Goal: Information Seeking & Learning: Learn about a topic

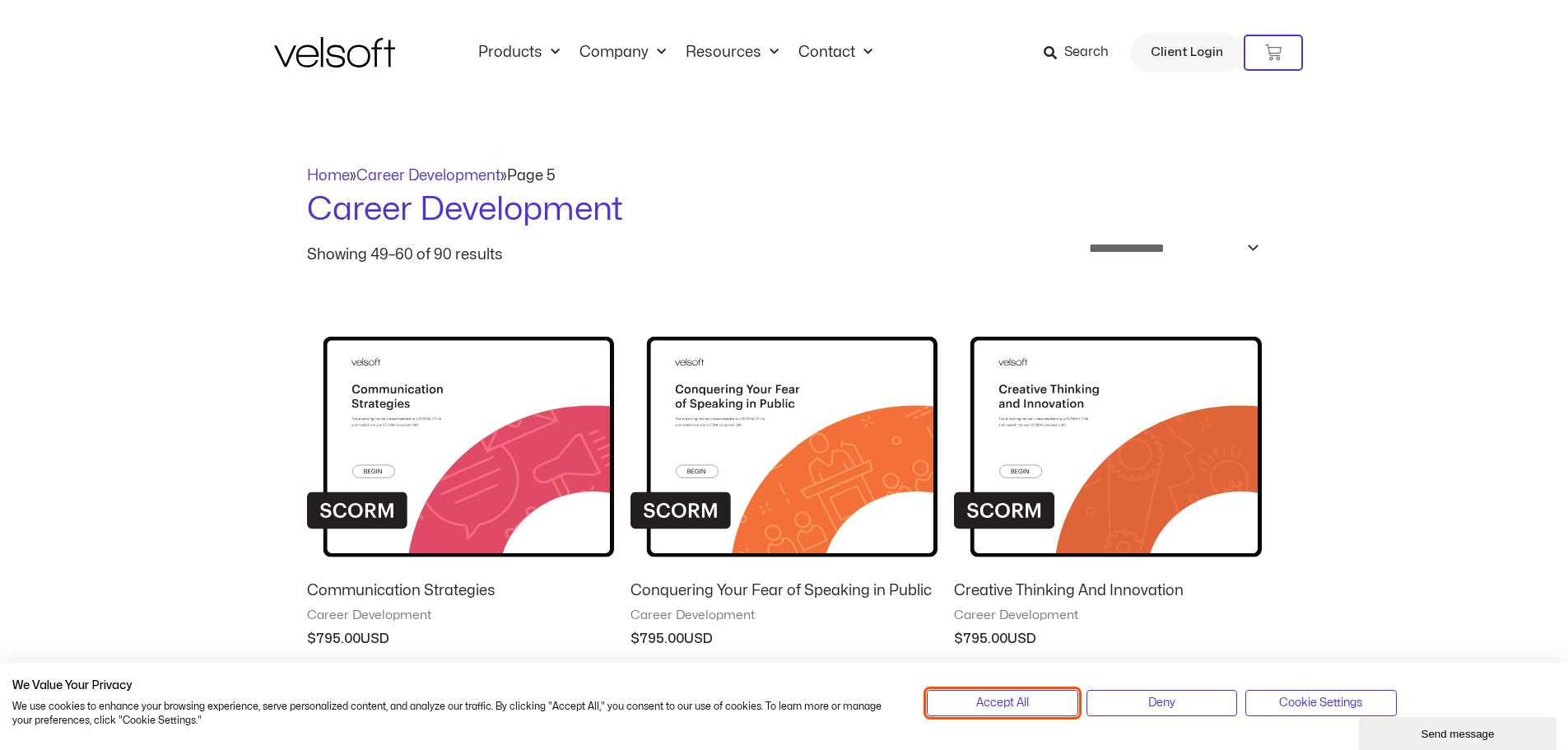
click at [1010, 698] on span "Accept All" at bounding box center [1003, 703] width 53 height 19
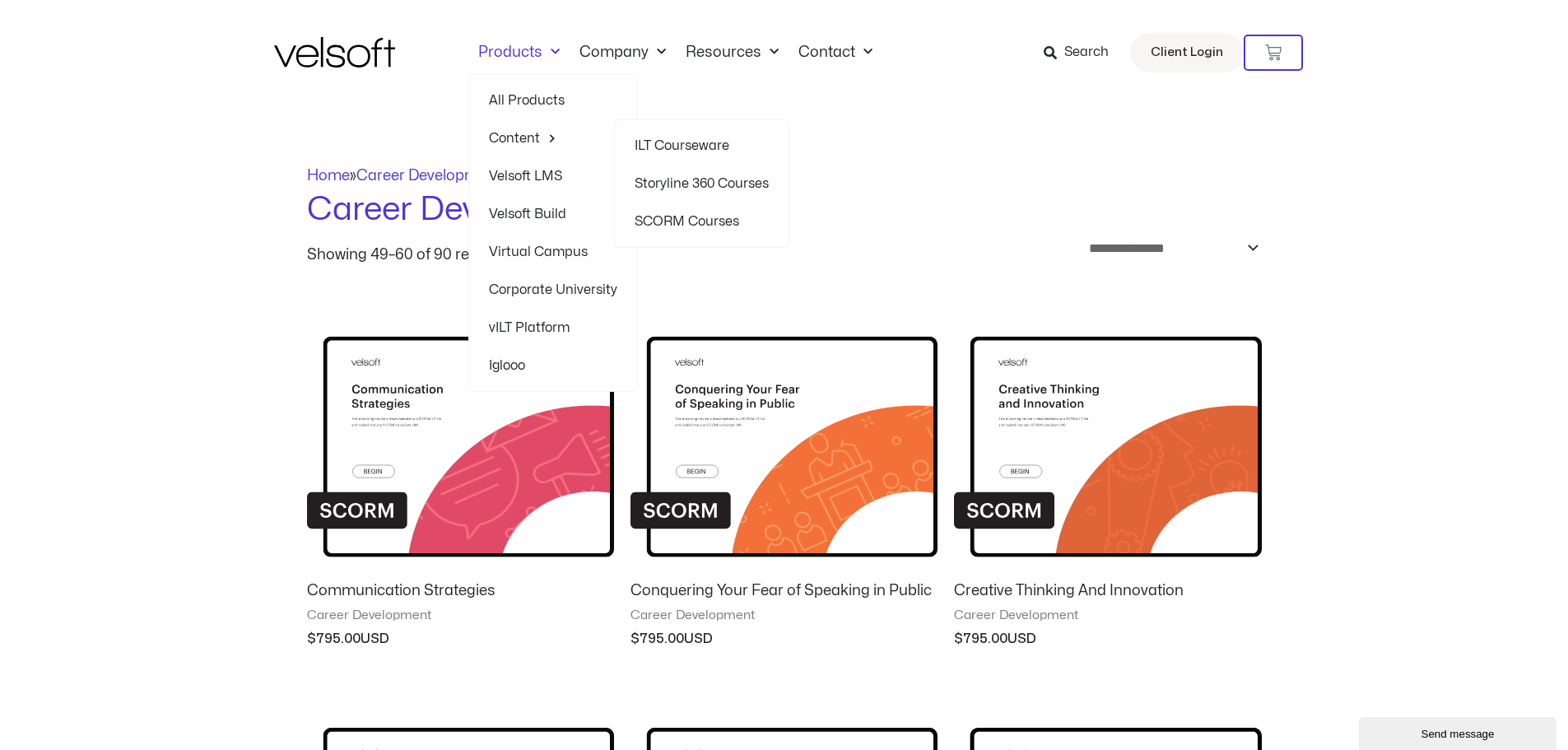
click at [686, 213] on link "SCORM Courses" at bounding box center [702, 221] width 134 height 38
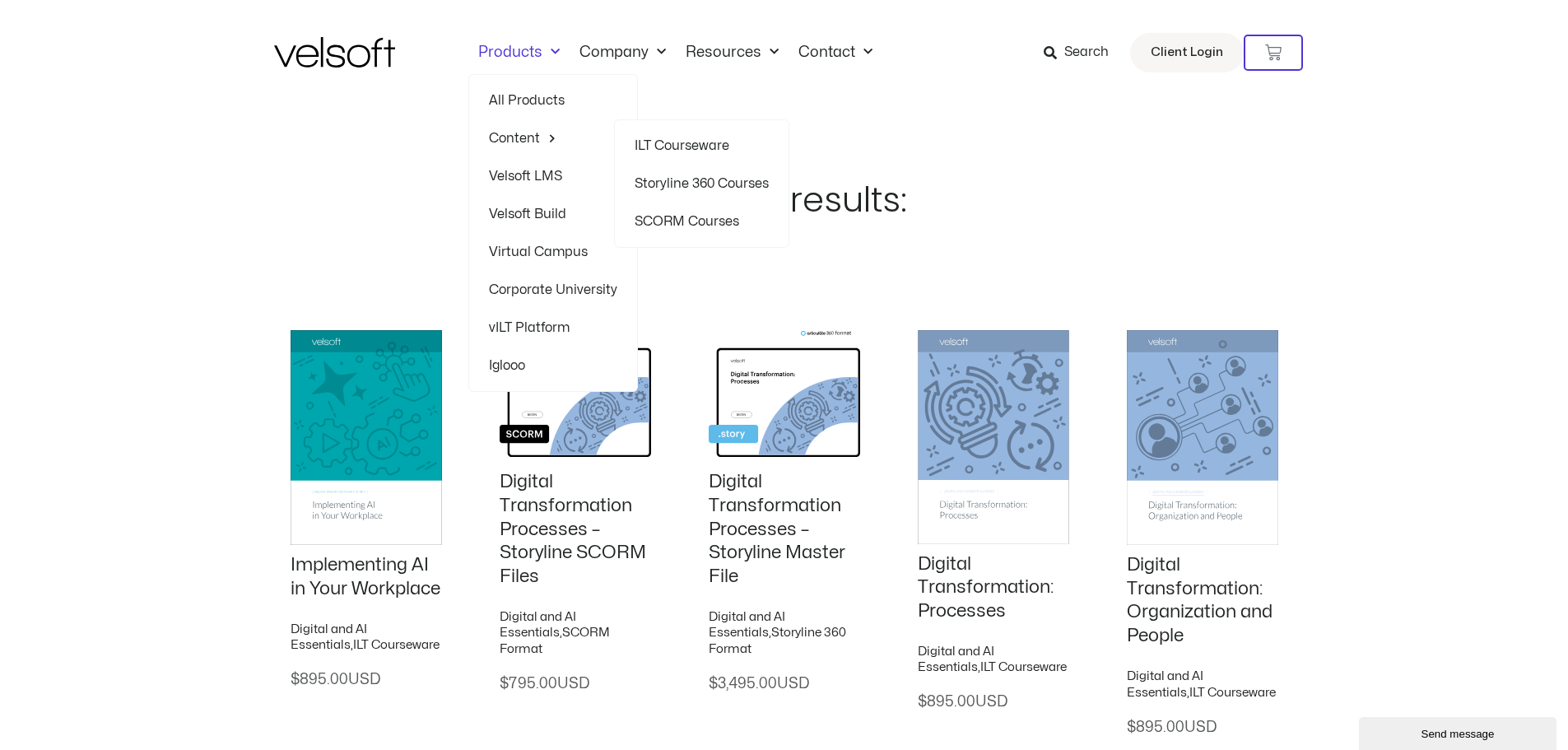
click at [700, 137] on link "ILT Courseware" at bounding box center [702, 146] width 134 height 38
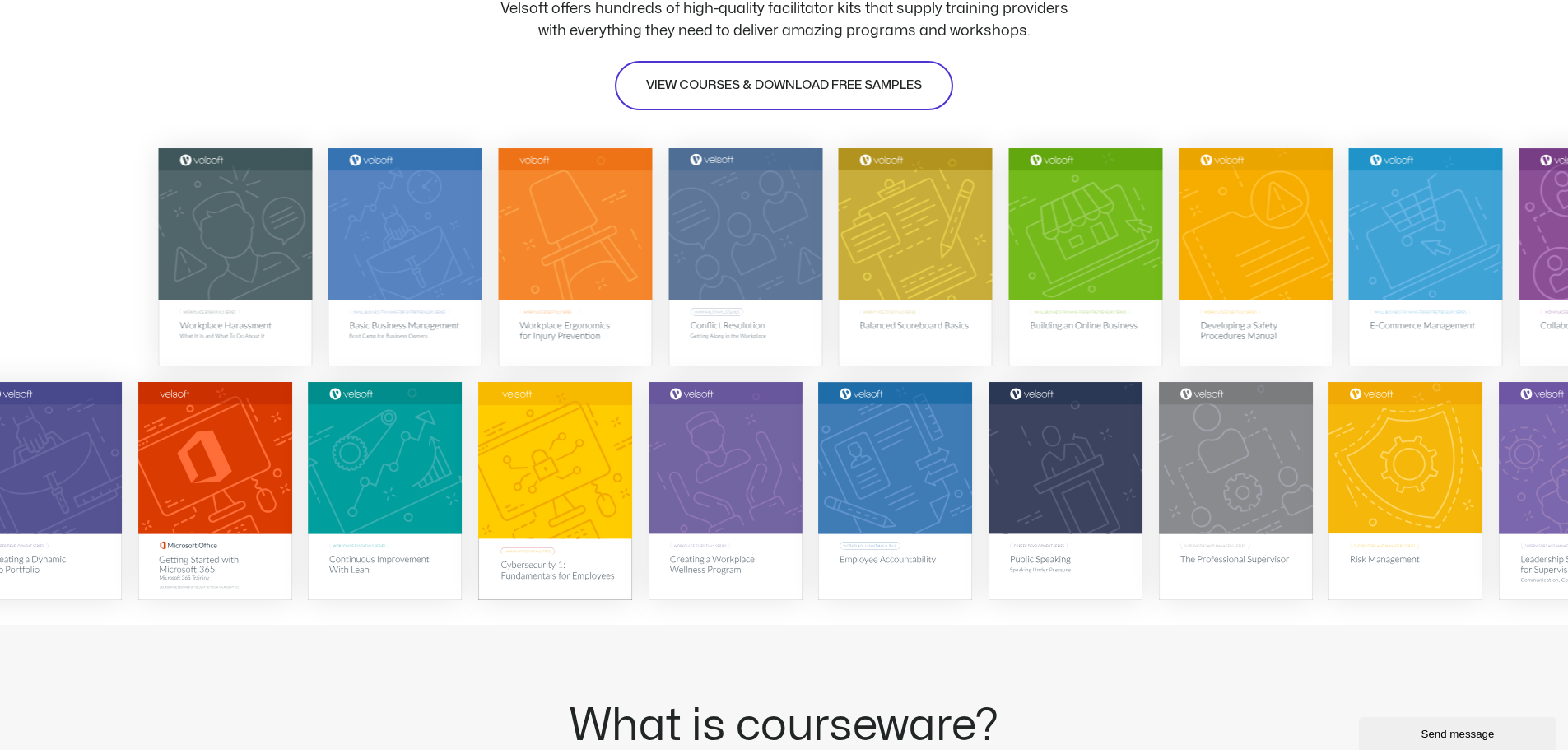
click at [774, 75] on span "VIEW COURSES & DOWNLOAD FREE SAMPLES" at bounding box center [784, 85] width 276 height 20
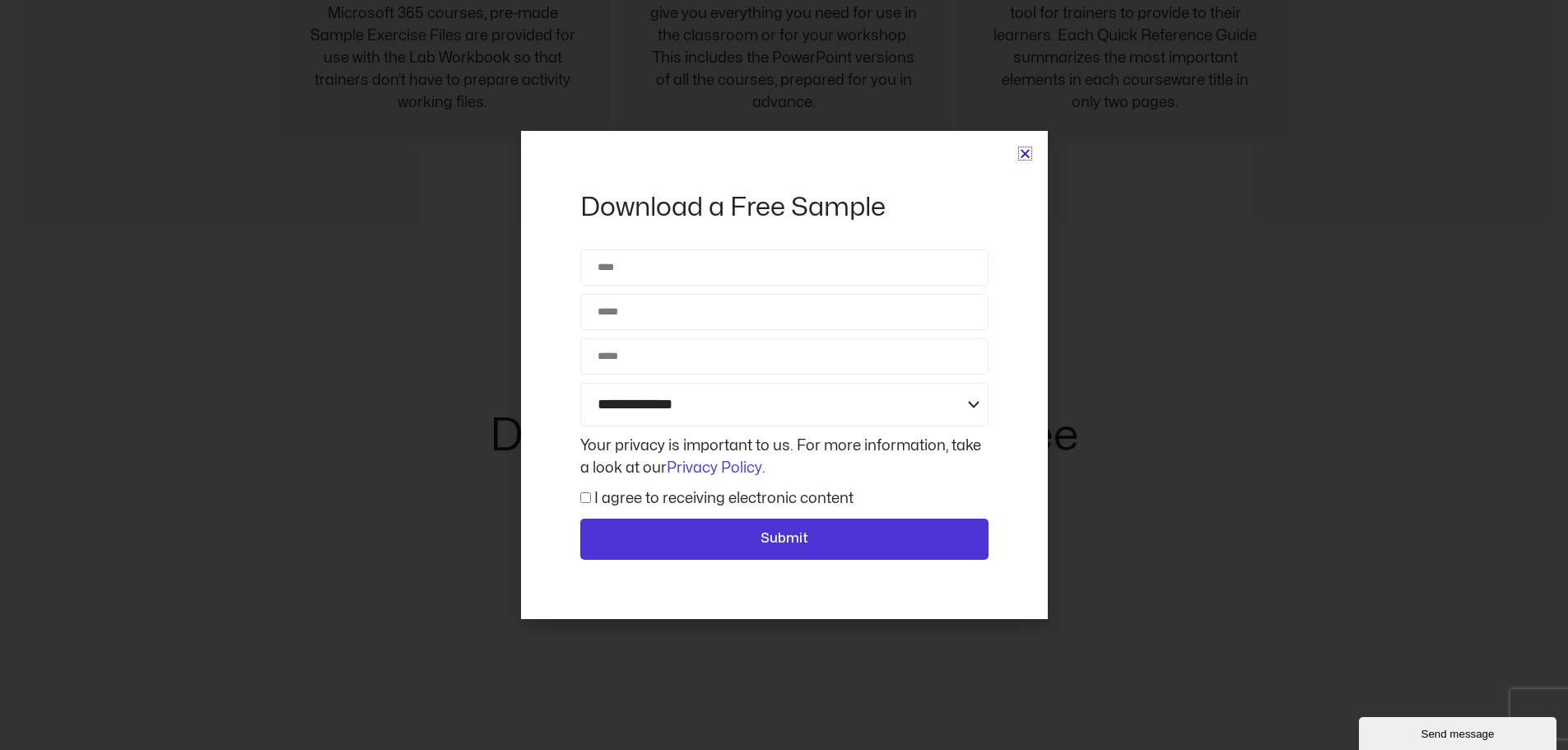
scroll to position [6845, 0]
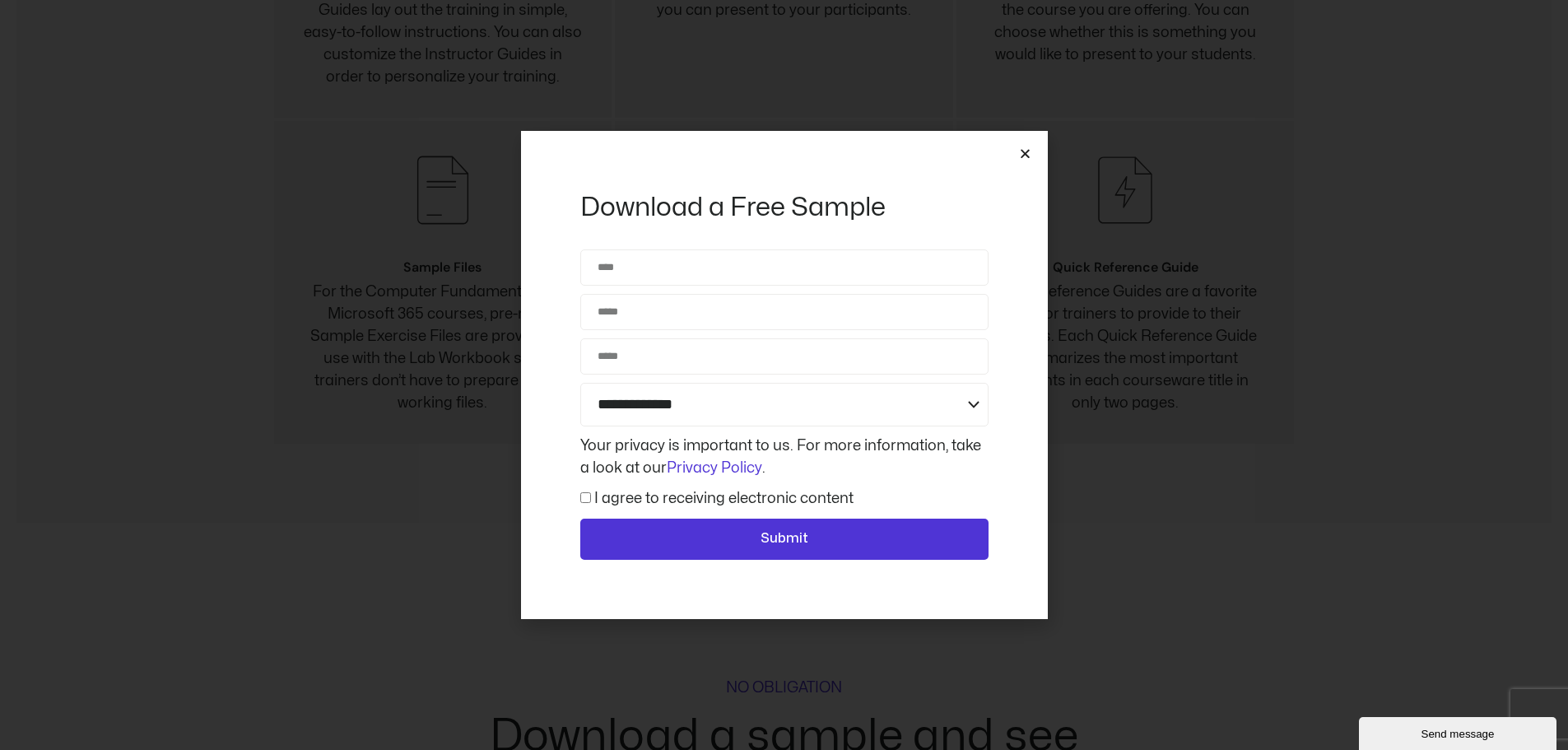
click at [1029, 151] on icon "Close" at bounding box center [1025, 154] width 13 height 13
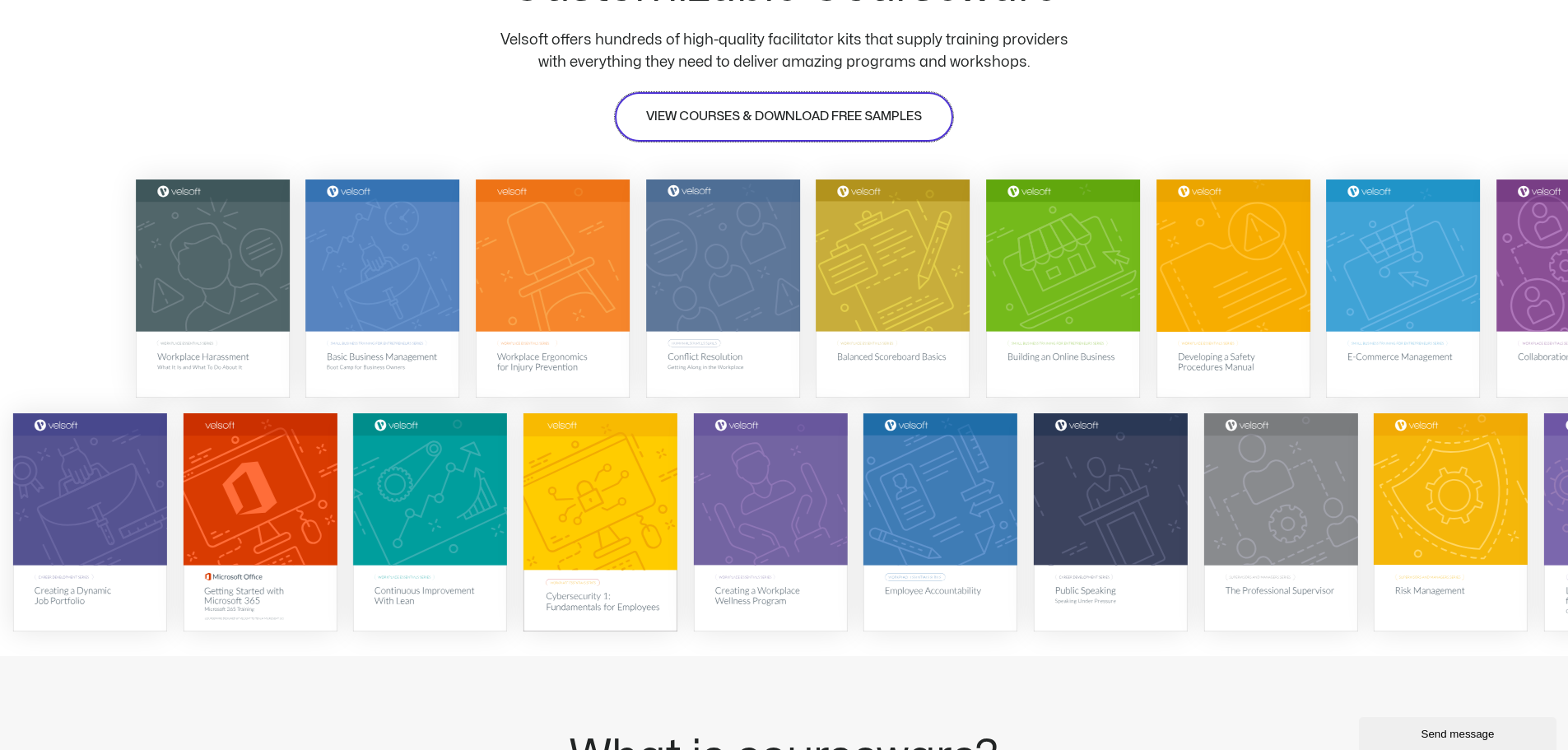
scroll to position [0, 0]
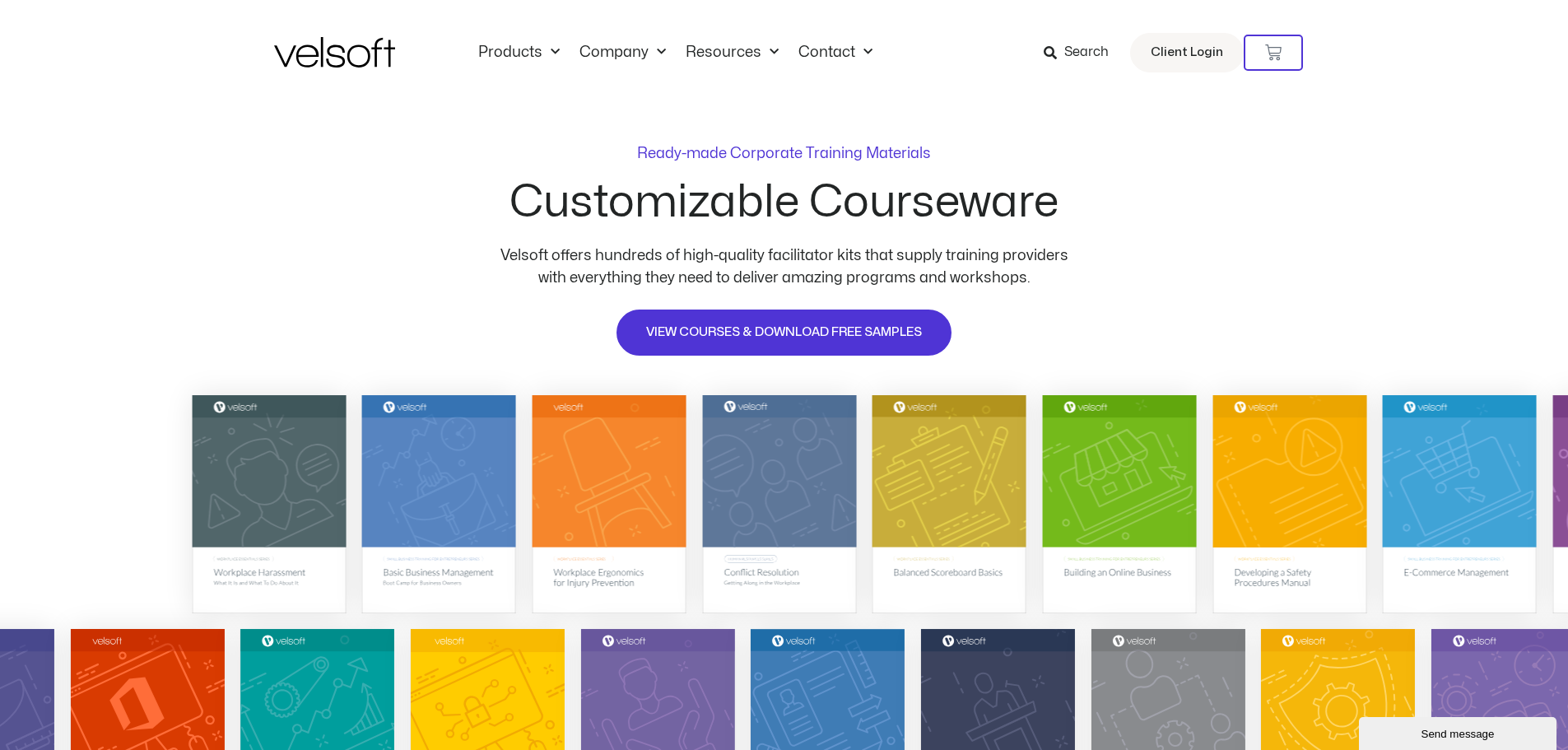
click at [1085, 55] on span "Search" at bounding box center [1086, 53] width 44 height 22
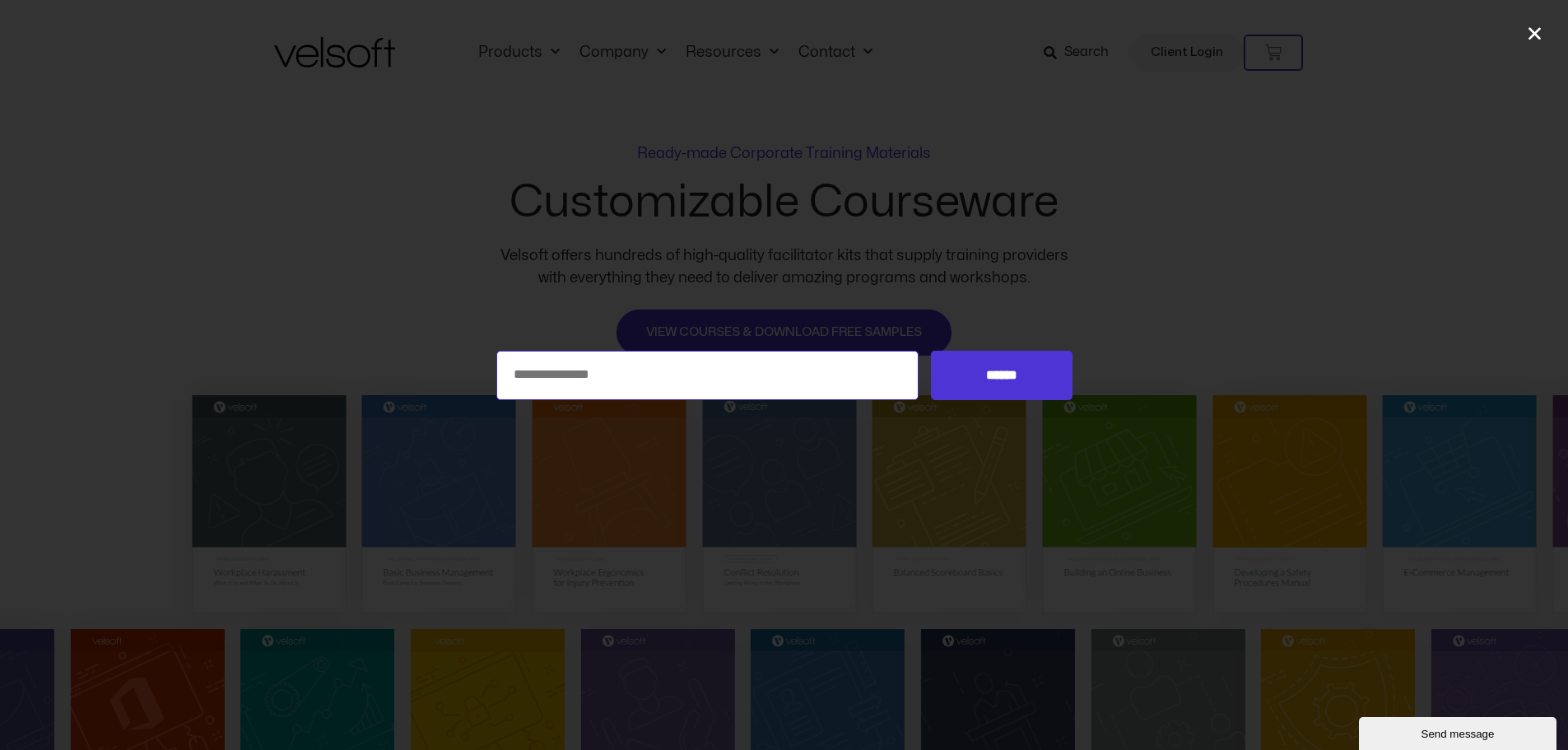
click at [686, 387] on input "Search for:" at bounding box center [708, 375] width 423 height 49
type input "********"
click at [931, 351] on input "******" at bounding box center [1001, 375] width 141 height 49
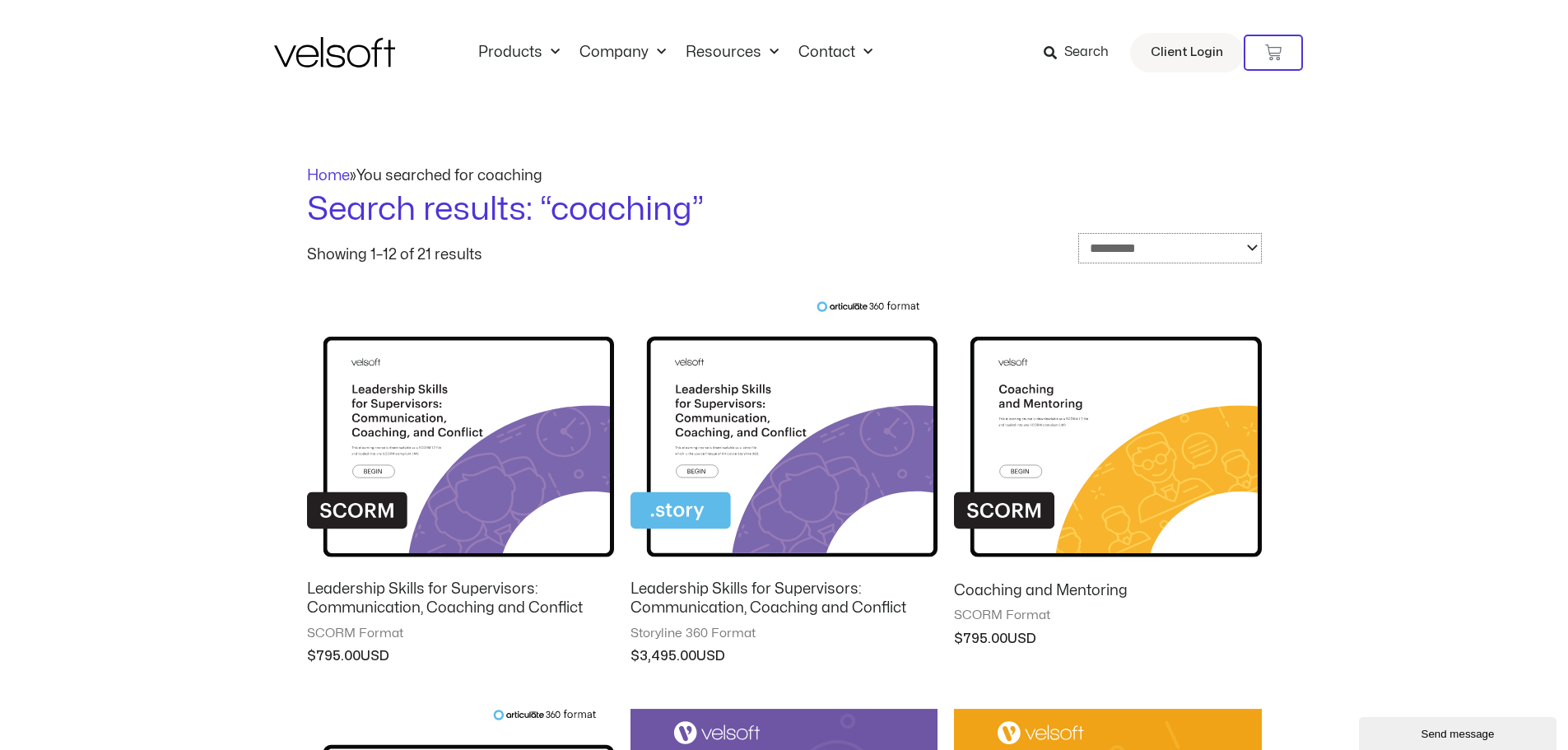
click at [1251, 246] on select "**********" at bounding box center [1171, 248] width 184 height 30
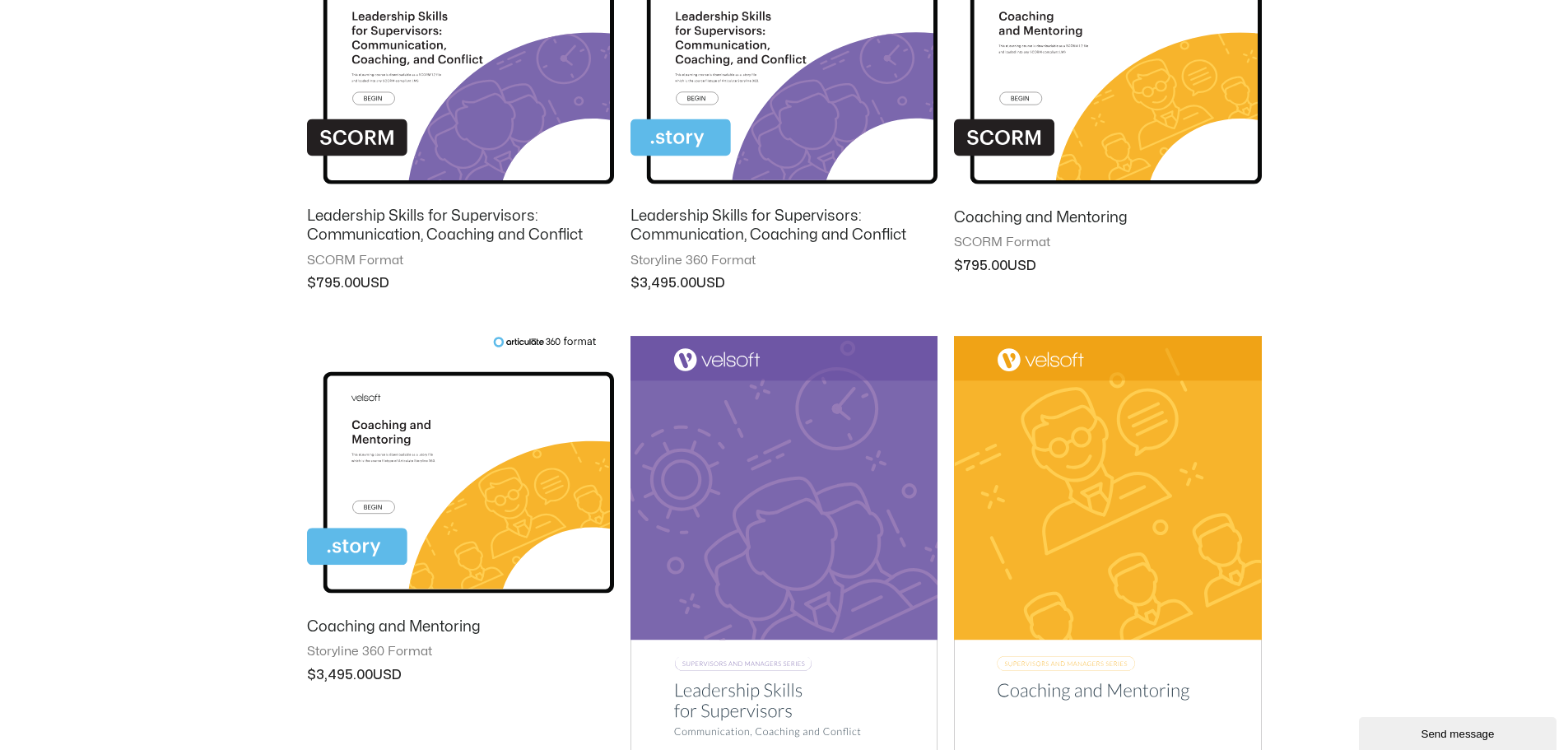
scroll to position [412, 0]
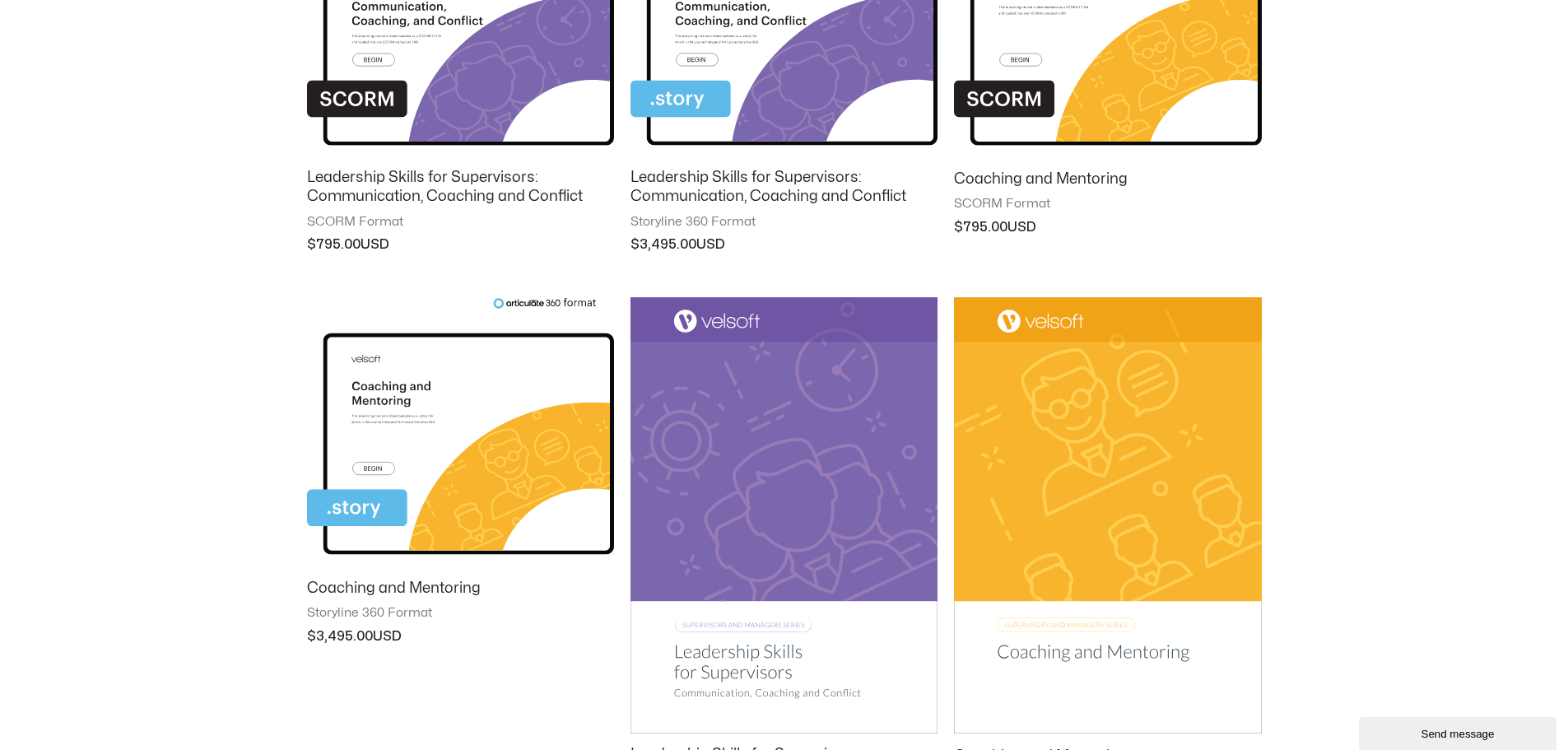
click at [535, 398] on img at bounding box center [461, 431] width 307 height 267
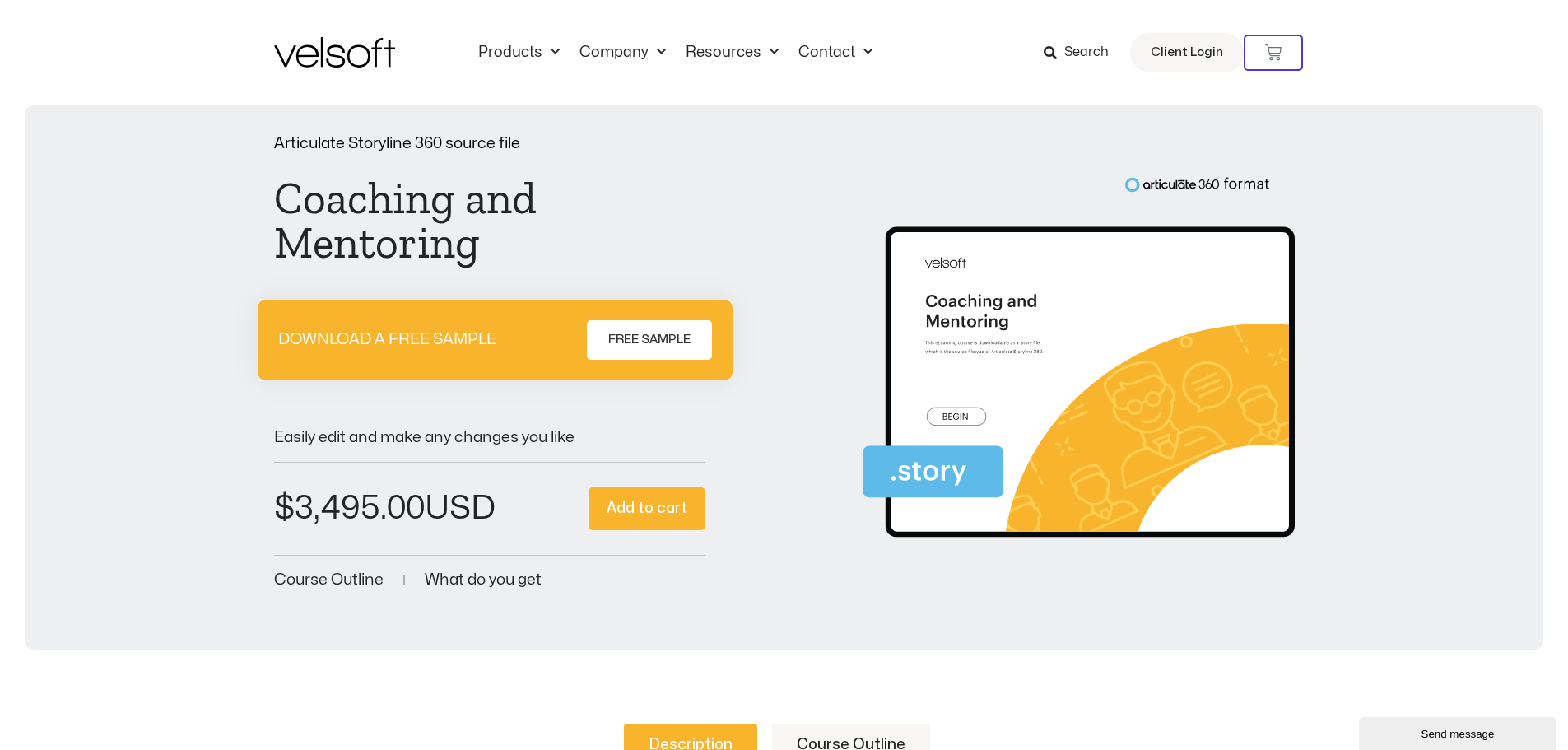
click at [327, 578] on span "Course Outline" at bounding box center [329, 581] width 110 height 16
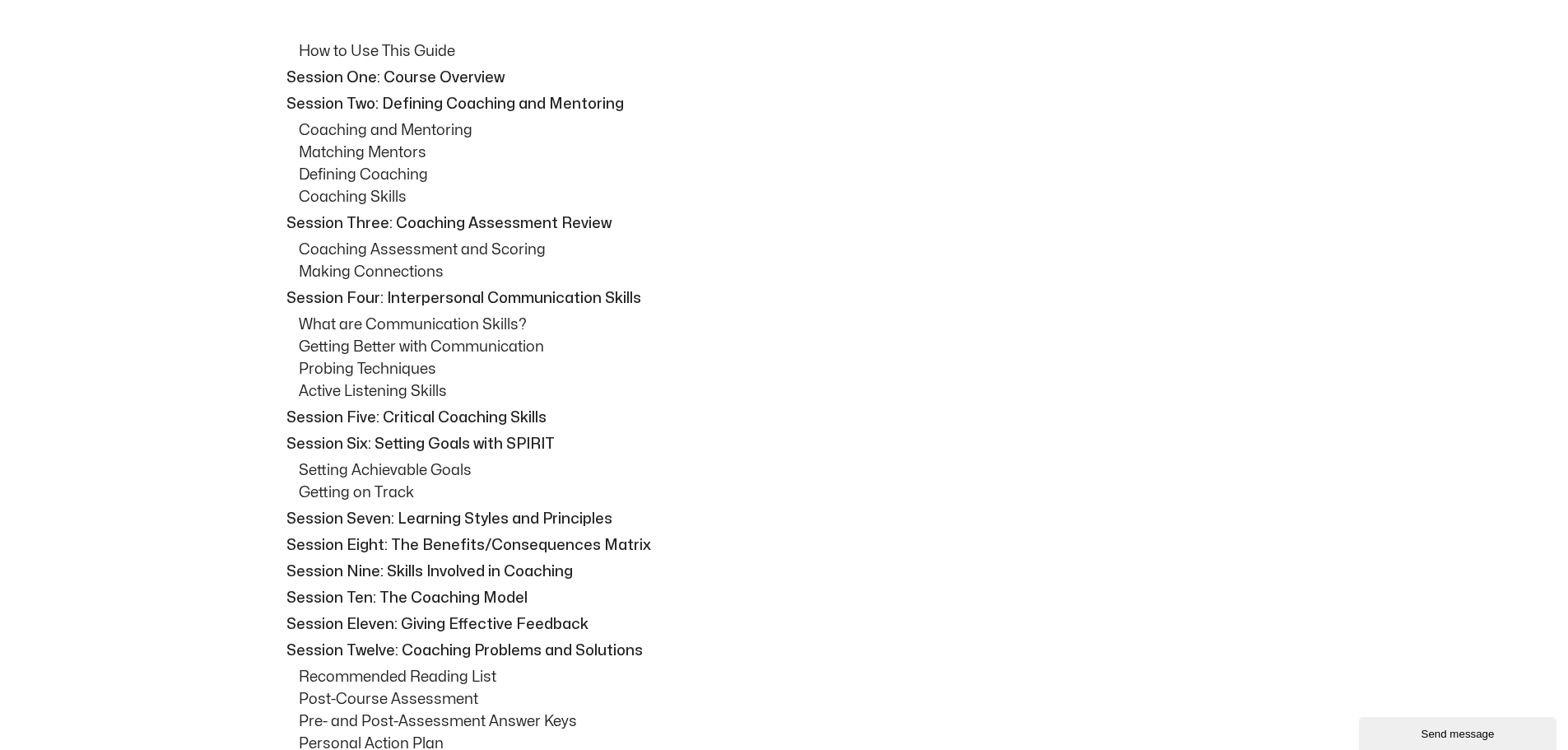
scroll to position [765, 0]
